Goal: Task Accomplishment & Management: Use online tool/utility

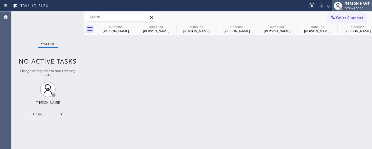
click at [347, 5] on div "Adam Alramadan" at bounding box center [358, 3] width 26 height 4
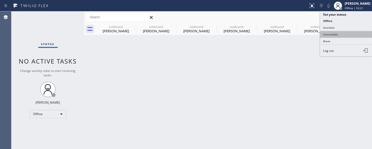
click at [339, 33] on button "Unavailable" at bounding box center [346, 34] width 52 height 7
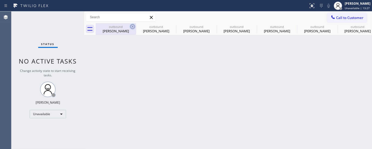
click at [132, 27] on icon at bounding box center [133, 26] width 6 height 6
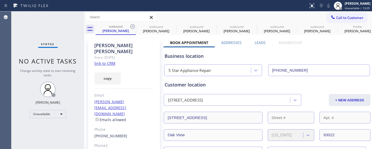
click at [132, 27] on icon at bounding box center [133, 26] width 6 height 6
